Goal: Information Seeking & Learning: Compare options

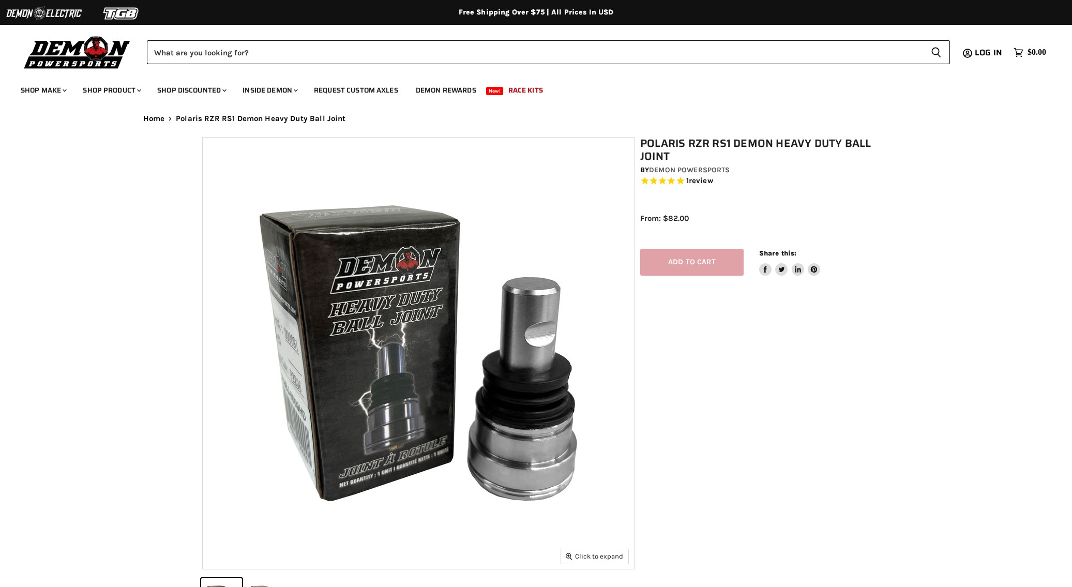
select select "******"
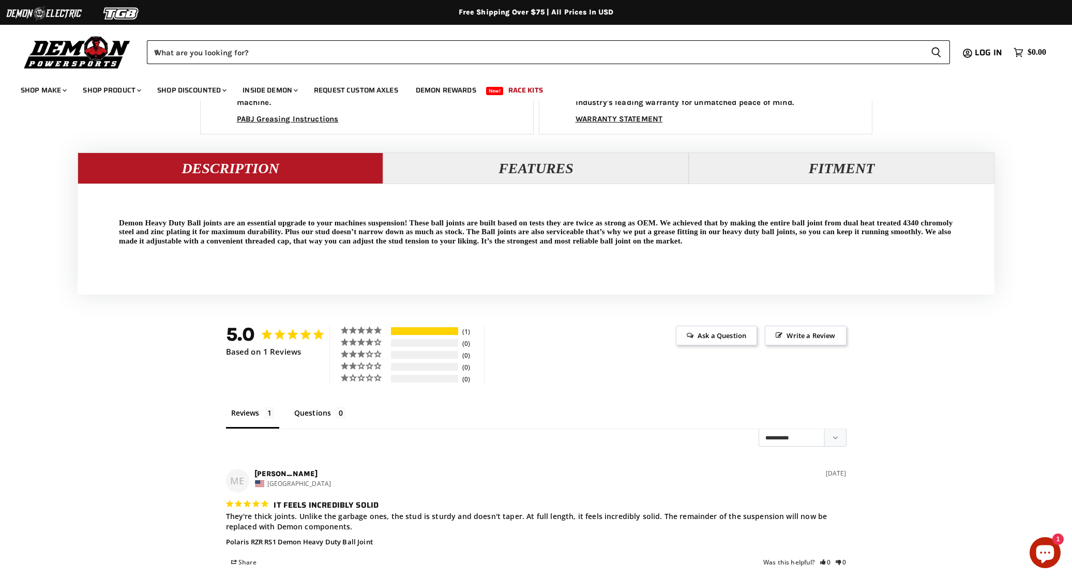
scroll to position [910, 0]
